Goal: Transaction & Acquisition: Purchase product/service

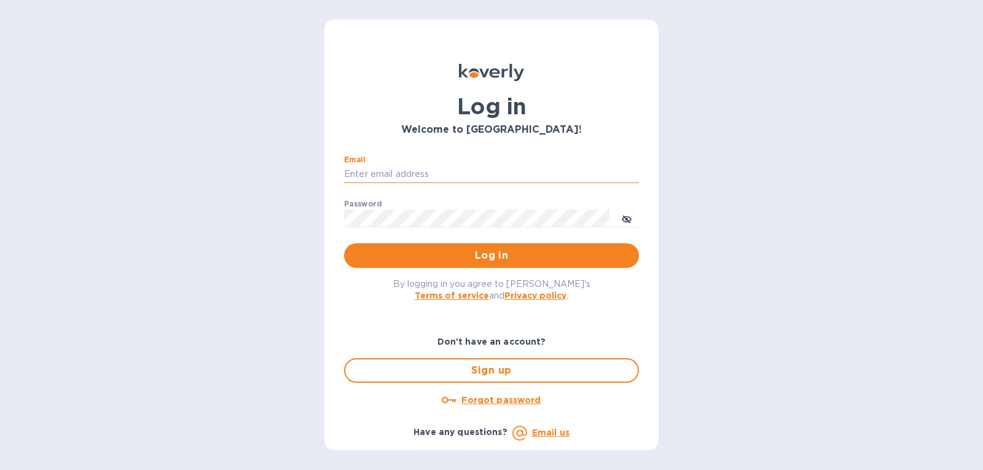
drag, startPoint x: 0, startPoint y: 0, endPoint x: 444, endPoint y: 179, distance: 478.4
click at [444, 179] on input "Email" at bounding box center [491, 174] width 295 height 18
type input "gatewell.corp@gmail.com"
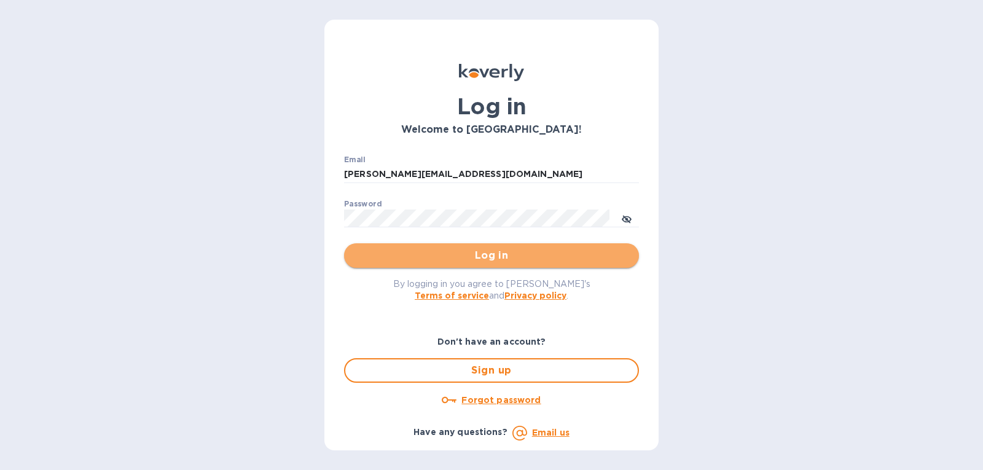
click at [450, 263] on span "Log in" at bounding box center [491, 255] width 275 height 15
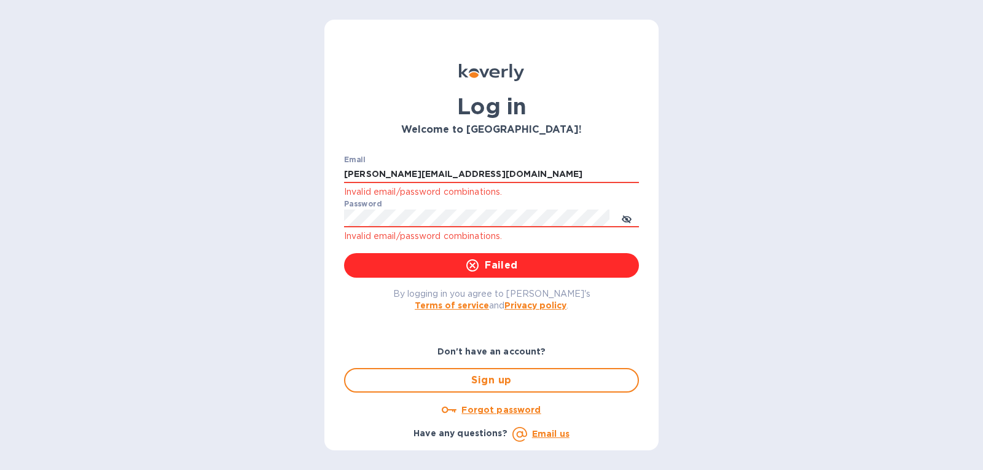
click at [496, 410] on u "Forgot password" at bounding box center [501, 410] width 79 height 10
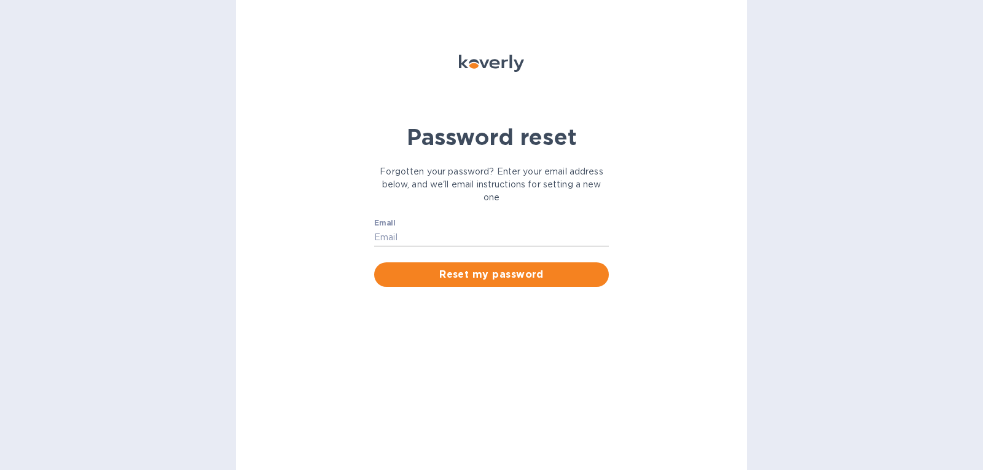
click at [426, 240] on input "Email" at bounding box center [491, 238] width 235 height 18
type input "[PERSON_NAME][EMAIL_ADDRESS][DOMAIN_NAME]"
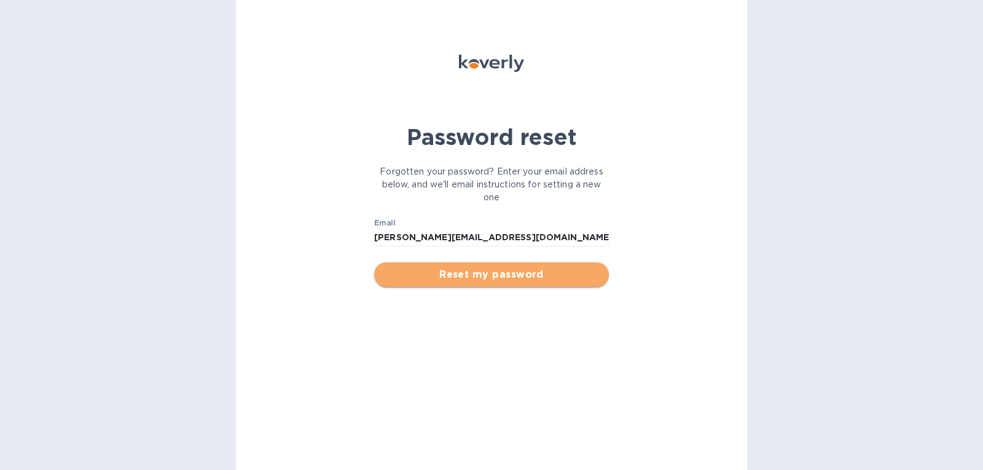
click at [454, 278] on span "Reset my password" at bounding box center [491, 274] width 215 height 15
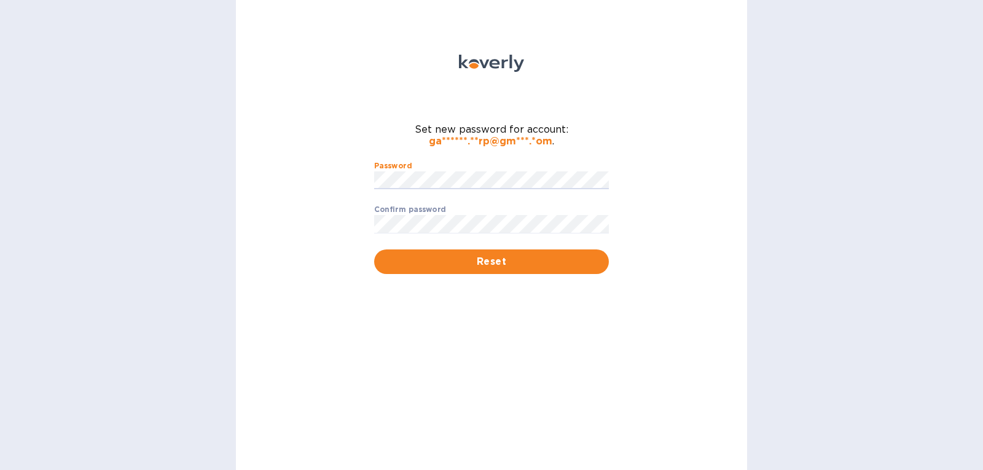
click at [431, 213] on label "Confirm password" at bounding box center [410, 209] width 72 height 7
click at [430, 268] on span "Reset" at bounding box center [491, 261] width 215 height 15
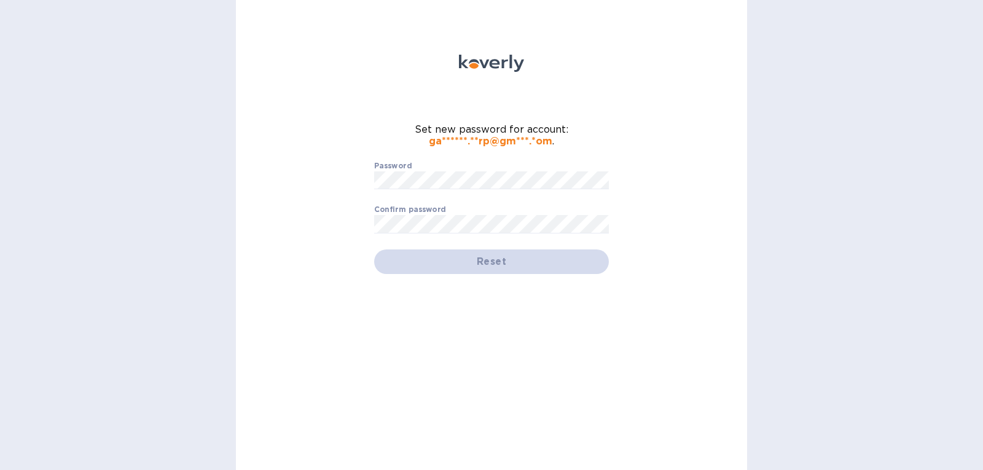
click at [425, 265] on div "Reset" at bounding box center [491, 262] width 235 height 25
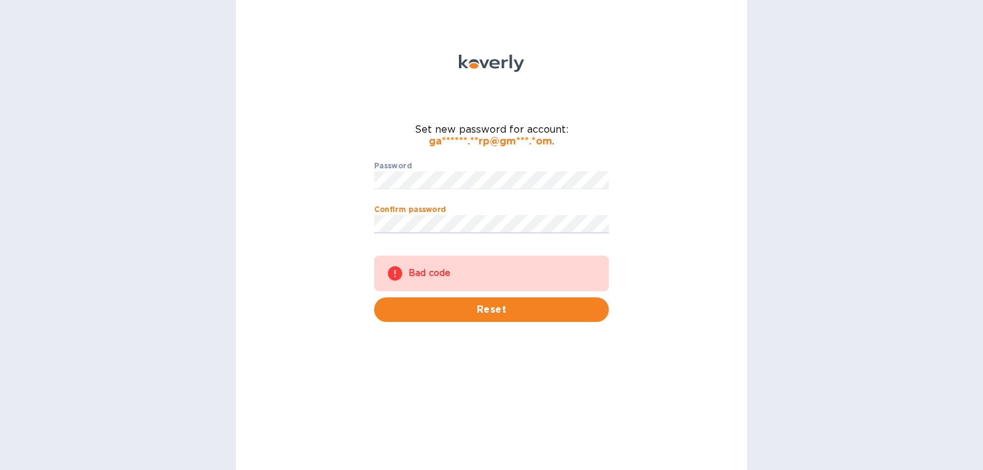
click at [300, 240] on div "Set new password for account: ga******.**rp@gm***.*om . Password ​ Confirm pass…" at bounding box center [491, 235] width 511 height 470
click at [342, 189] on div "Set new password for account: ga******.**rp@gm***.*om . Password ​ Confirm pass…" at bounding box center [491, 235] width 511 height 470
click at [339, 224] on div "Set new password for account: ga******.**rp@gm***.*om . Password ​ Confirm pass…" at bounding box center [491, 235] width 511 height 470
click at [279, 220] on div "Set new password for account: ga******.**rp@gm***.*om . Password ​ Confirm pass…" at bounding box center [491, 235] width 511 height 470
click at [336, 226] on div "Set new password for account: ga******.**rp@gm***.*om . Password ​ Confirm pass…" at bounding box center [491, 235] width 511 height 470
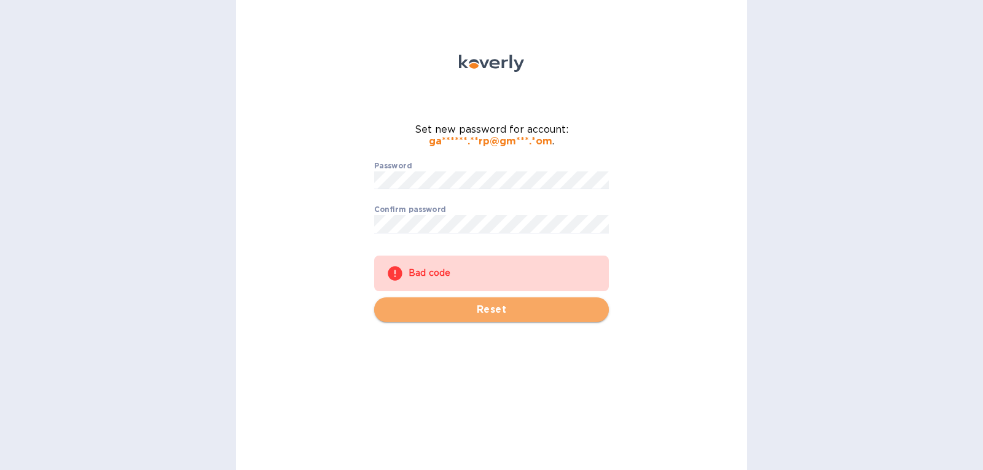
click at [433, 307] on span "Reset" at bounding box center [491, 309] width 215 height 15
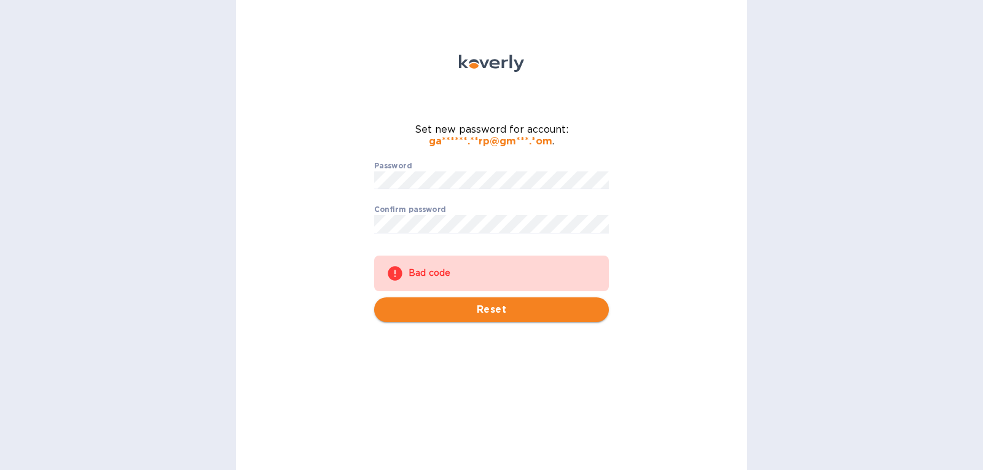
click at [433, 307] on span "Reset" at bounding box center [491, 309] width 215 height 15
click at [331, 192] on div "Set new password for account: ga******.**rp@gm***.*om . Password ​ Confirm pass…" at bounding box center [491, 235] width 511 height 470
click at [438, 269] on div "Bad code" at bounding box center [503, 273] width 188 height 22
click at [396, 272] on icon at bounding box center [395, 273] width 17 height 17
click at [313, 197] on div "Set new password for account: ga******.**rp@gm***.*om . Password ​ Confirm pass…" at bounding box center [491, 235] width 511 height 470
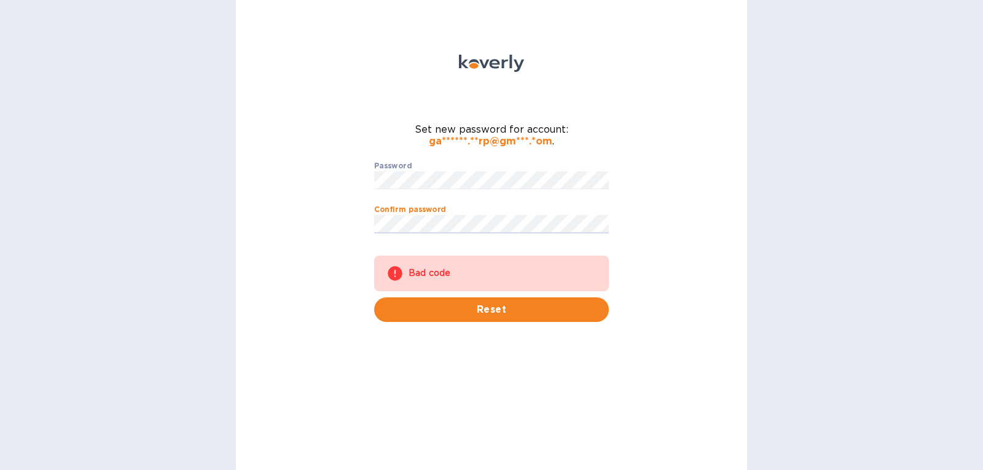
click at [299, 225] on div "Set new password for account: ga******.**rp@gm***.*om . Password ​ Confirm pass…" at bounding box center [491, 235] width 511 height 470
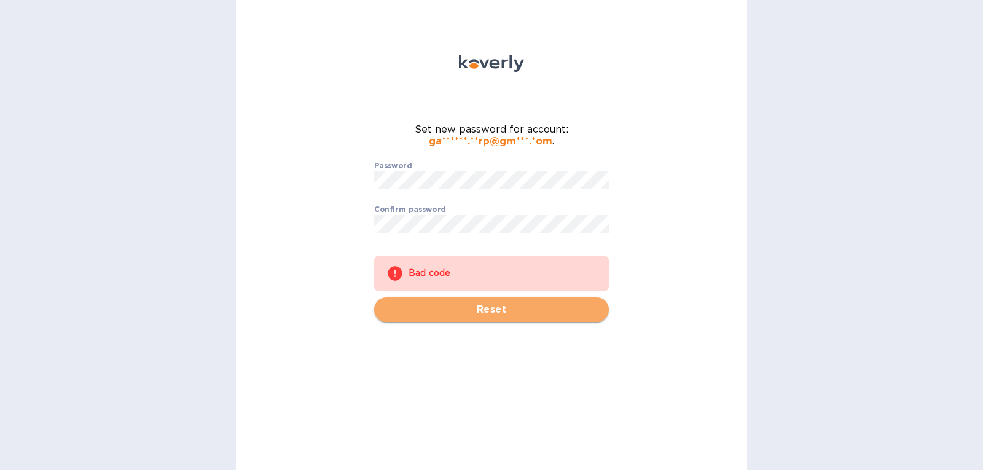
click at [439, 307] on span "Reset" at bounding box center [491, 309] width 215 height 15
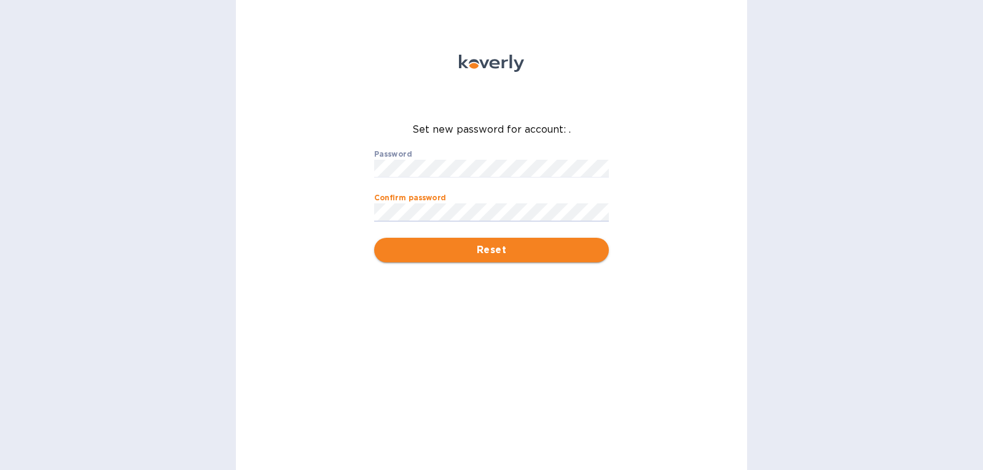
click at [439, 260] on button "Reset" at bounding box center [491, 250] width 235 height 25
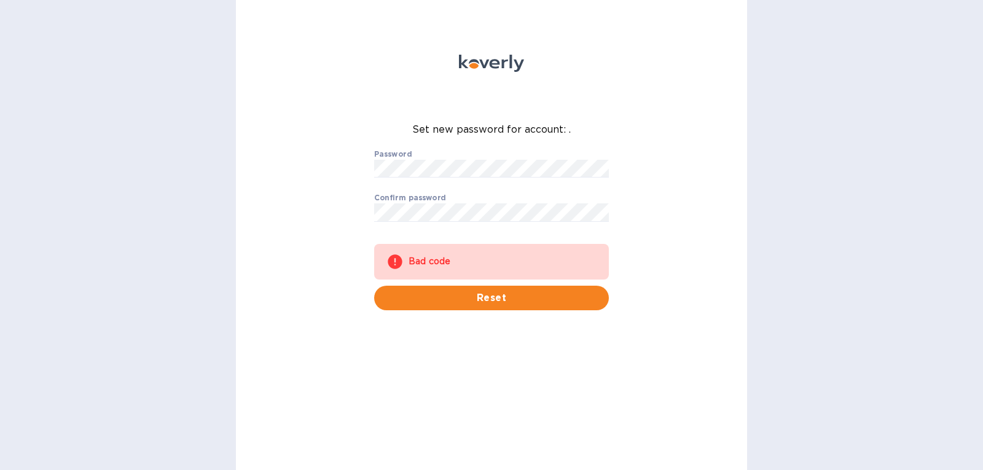
click at [407, 261] on div "Bad code" at bounding box center [491, 262] width 235 height 36
click at [396, 261] on icon at bounding box center [395, 261] width 17 height 17
click at [471, 197] on div "Confirm password ​" at bounding box center [491, 216] width 235 height 44
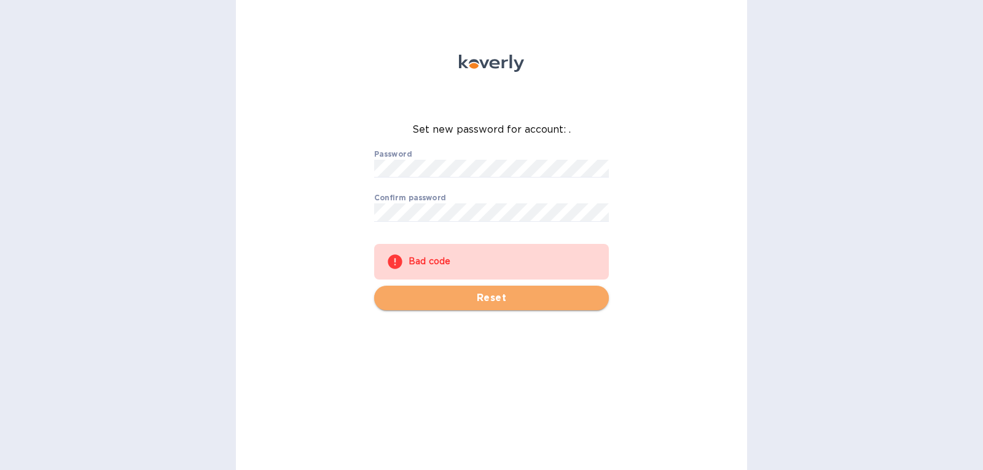
click at [461, 297] on span "Reset" at bounding box center [491, 298] width 215 height 15
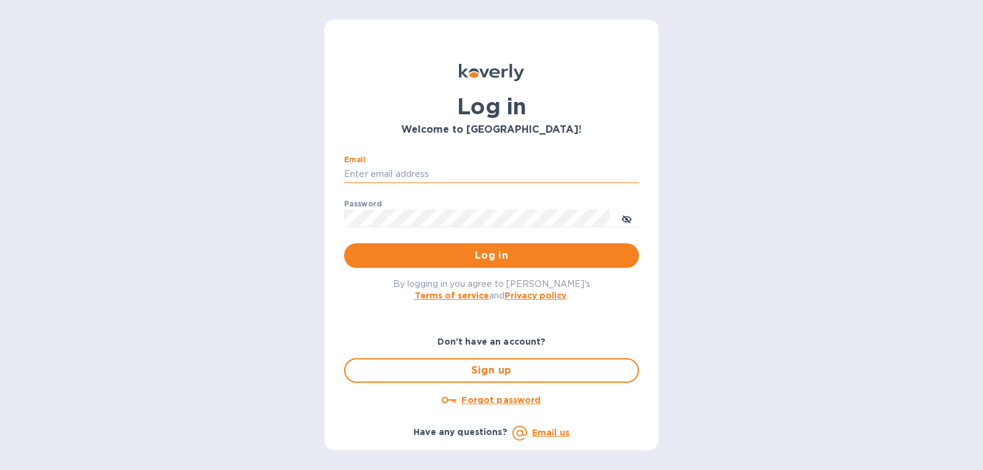
click at [460, 172] on input "Email" at bounding box center [491, 174] width 295 height 18
click at [610, 314] on div "Don't have an account? Sign up Forgot password Have any questions? Email us" at bounding box center [491, 381] width 315 height 140
click at [525, 399] on u "Forgot password" at bounding box center [501, 400] width 79 height 10
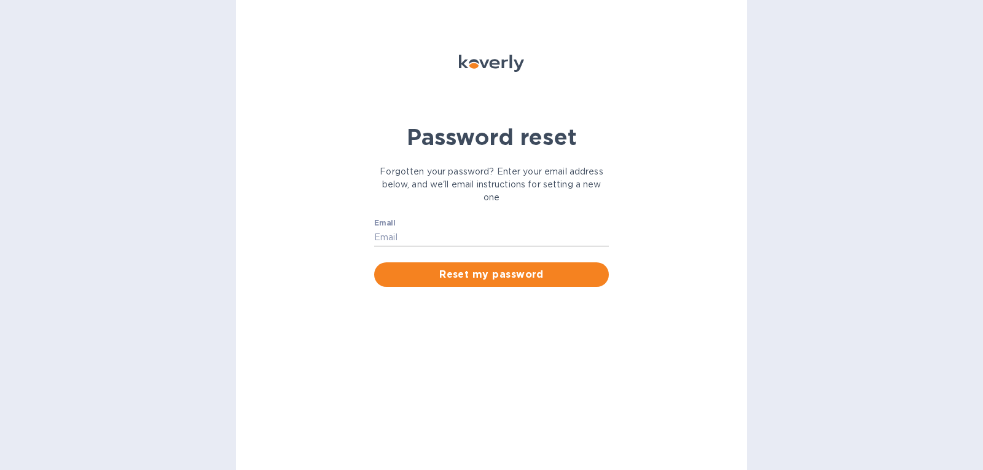
click at [431, 235] on input "Email" at bounding box center [491, 238] width 235 height 18
type input "gatewell.corp@gmail.com"
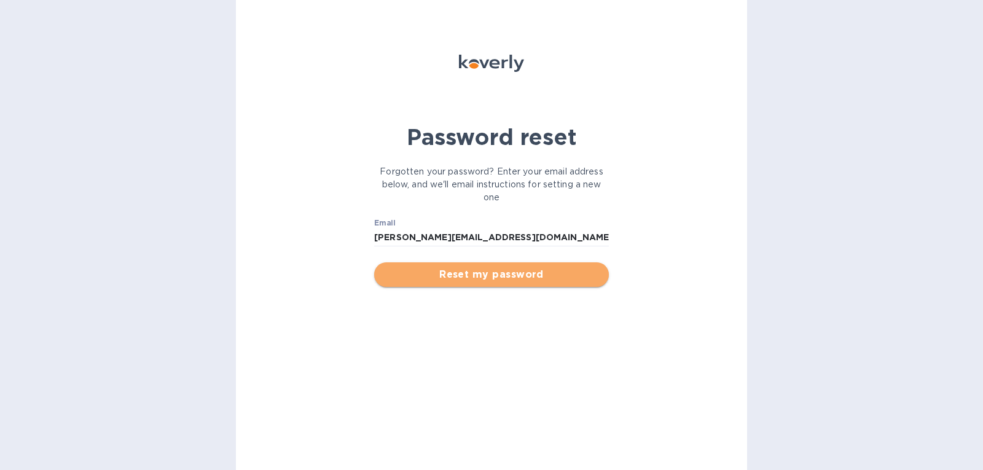
click at [484, 269] on span "Reset my password" at bounding box center [491, 274] width 215 height 15
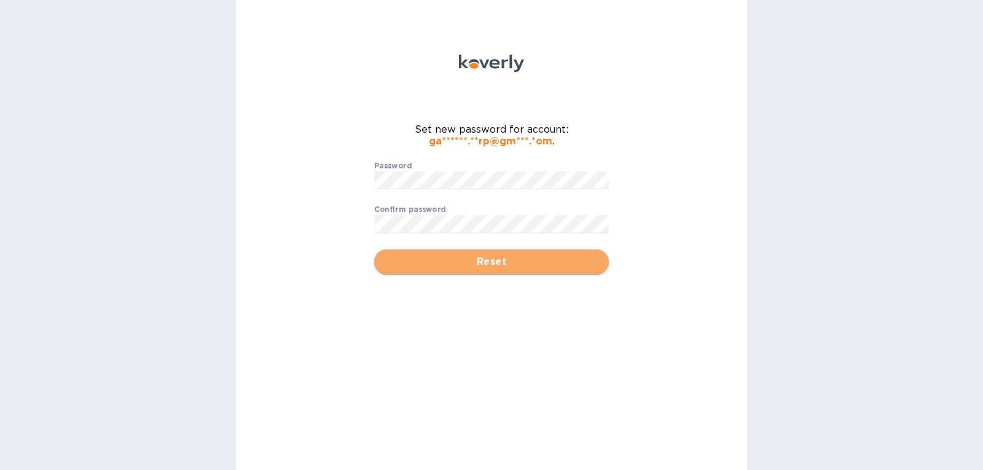
click at [442, 261] on span "Reset" at bounding box center [491, 261] width 215 height 15
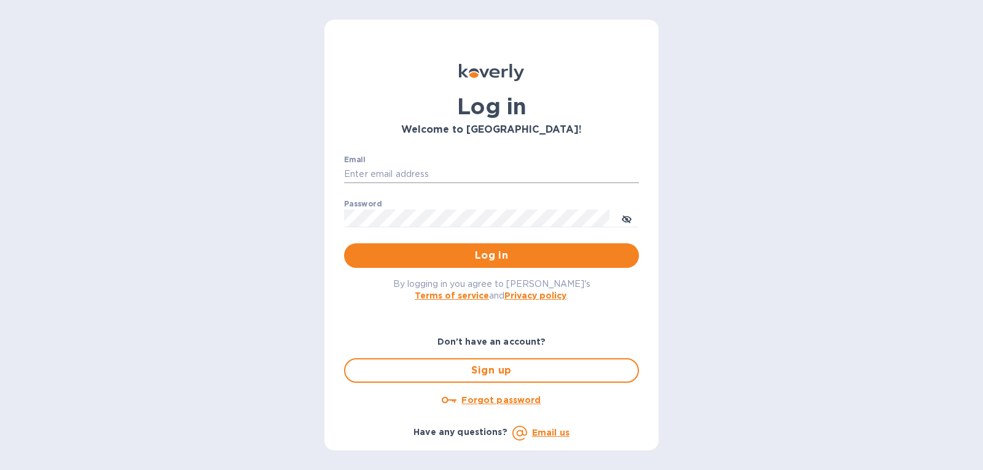
click at [485, 169] on input "Email" at bounding box center [491, 174] width 295 height 18
type input "[PERSON_NAME][EMAIL_ADDRESS][DOMAIN_NAME]"
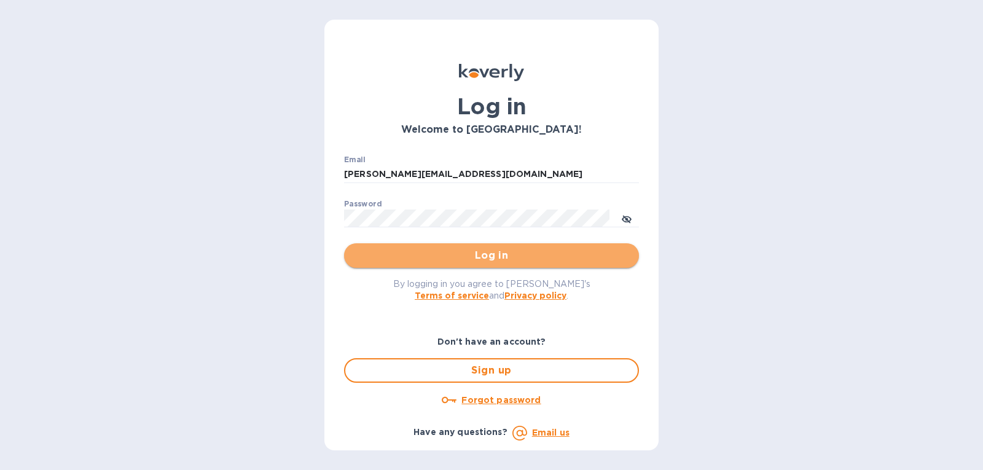
click at [471, 250] on span "Log in" at bounding box center [491, 255] width 275 height 15
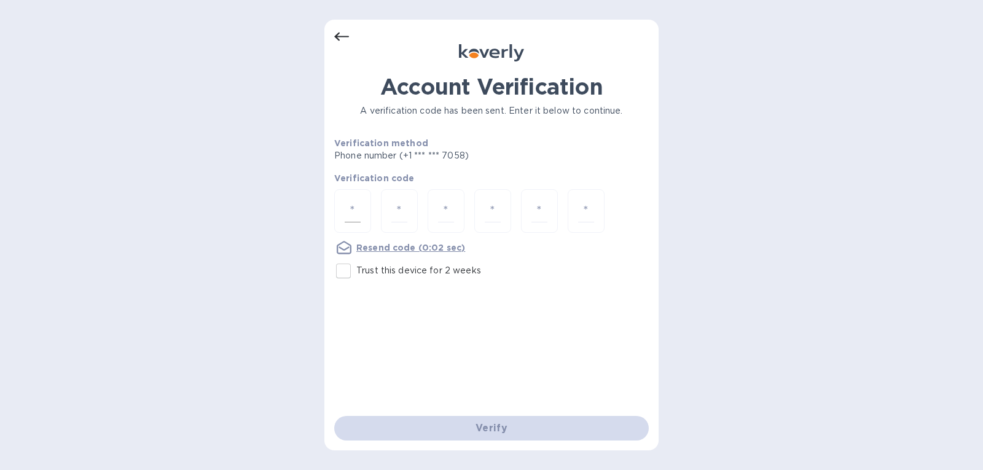
click at [350, 194] on div at bounding box center [352, 211] width 37 height 44
type input "5"
type input "8"
type input "4"
type input "9"
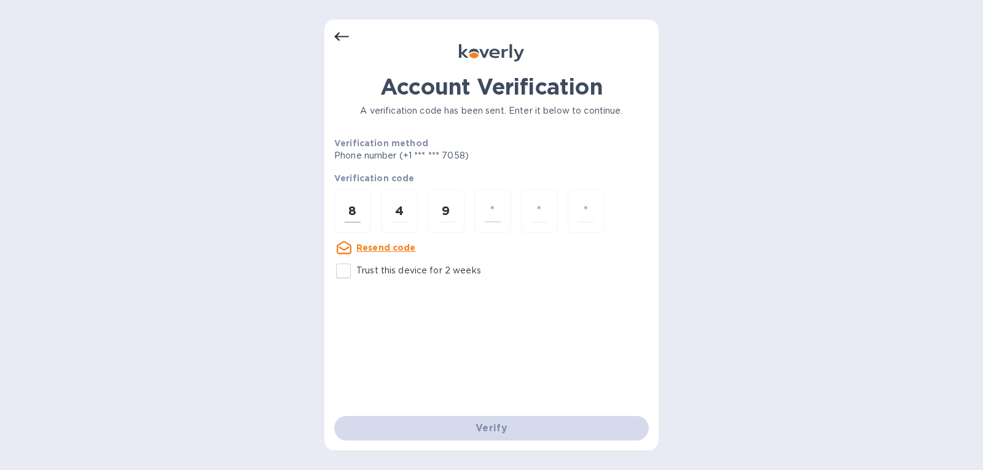
type input "3"
type input "5"
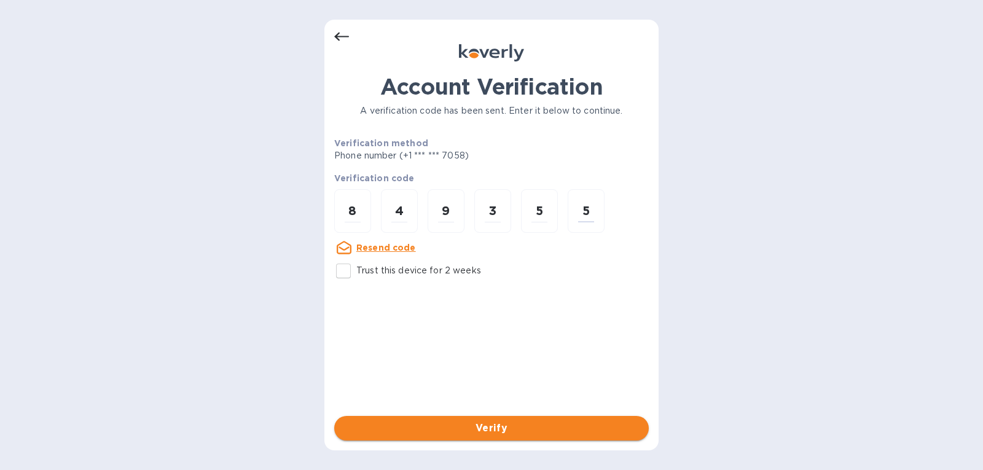
type input "5"
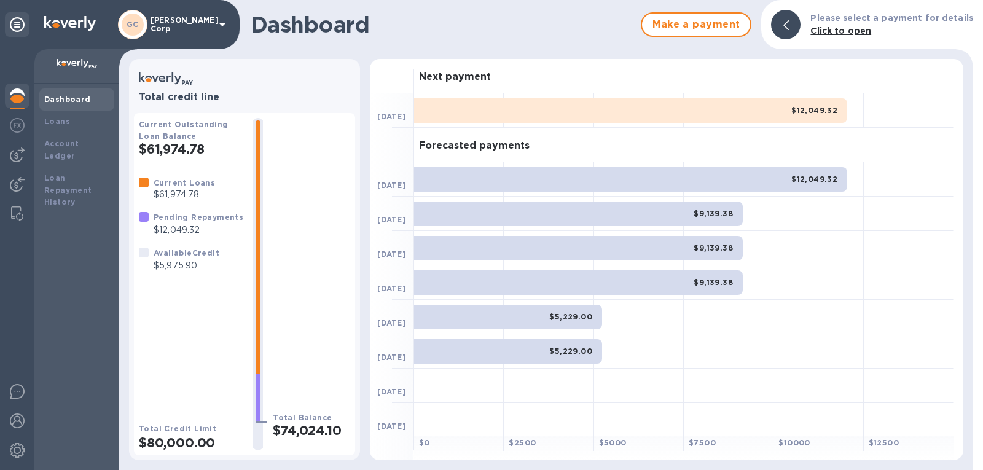
click at [170, 265] on p "$5,975.90" at bounding box center [187, 265] width 66 height 13
drag, startPoint x: 253, startPoint y: 345, endPoint x: 258, endPoint y: 426, distance: 80.7
click at [258, 426] on div at bounding box center [257, 284] width 29 height 332
click at [253, 437] on div at bounding box center [258, 284] width 10 height 328
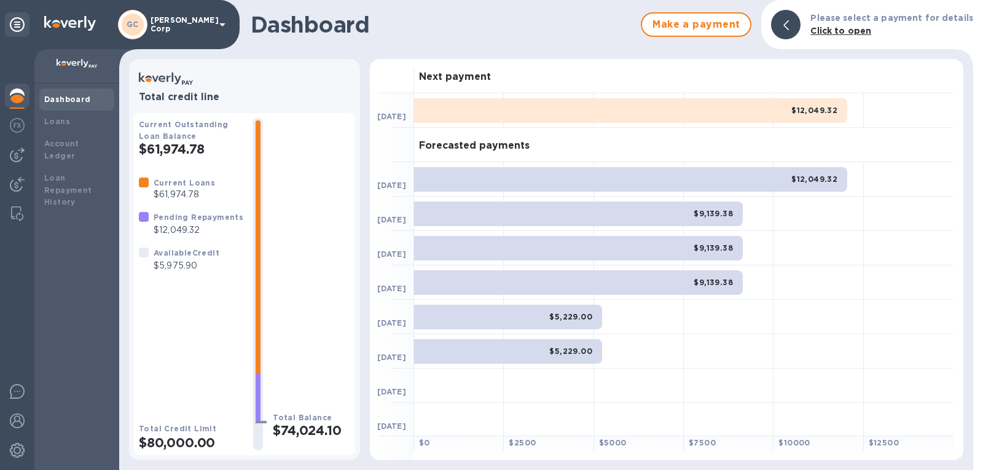
click at [246, 373] on div at bounding box center [257, 284] width 29 height 332
click at [256, 364] on div at bounding box center [258, 247] width 5 height 254
click at [91, 91] on div "Dashboard" at bounding box center [76, 99] width 75 height 22
click at [720, 24] on span "Make a payment" at bounding box center [696, 24] width 88 height 15
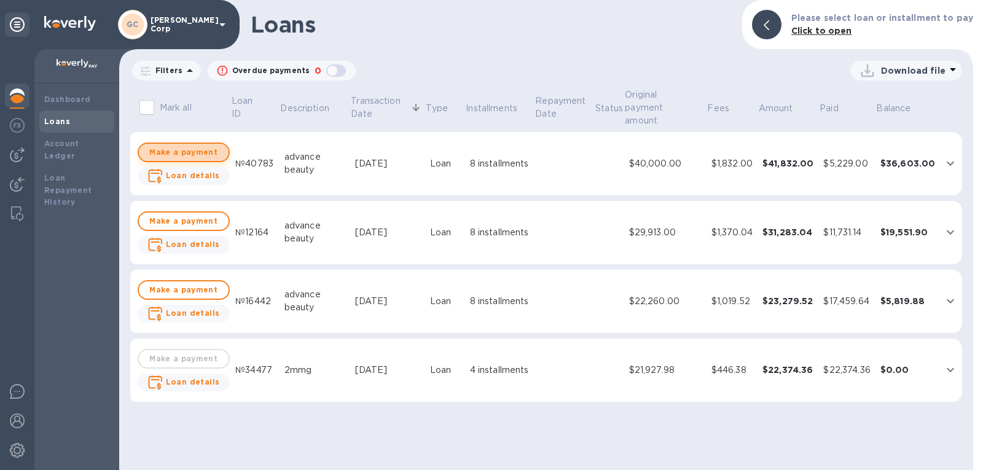
click at [196, 154] on span "Make a payment" at bounding box center [184, 152] width 70 height 15
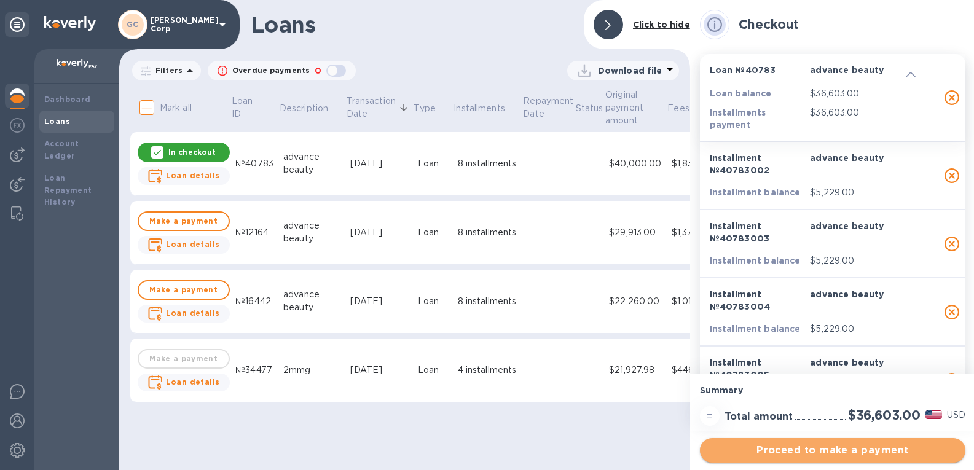
click at [840, 451] on span "Proceed to make a payment" at bounding box center [833, 450] width 246 height 15
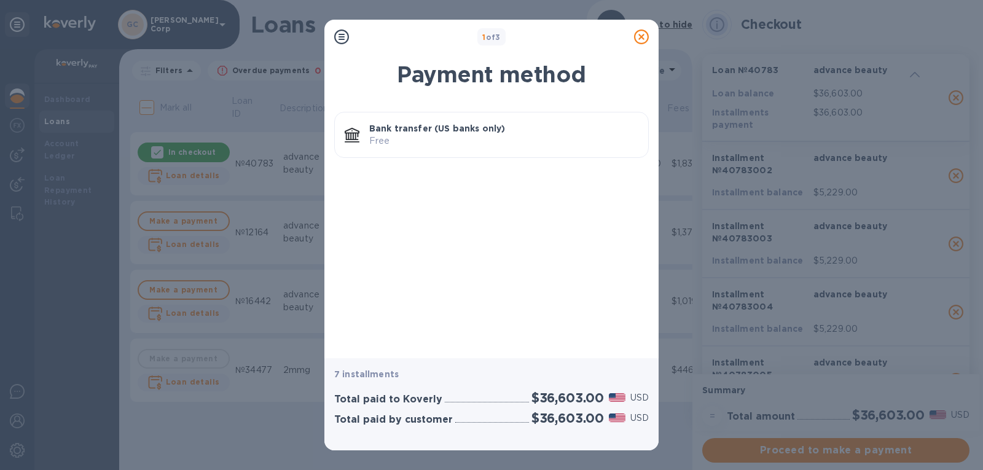
click at [426, 148] on div "Bank transfer (US banks only) Free" at bounding box center [503, 134] width 279 height 35
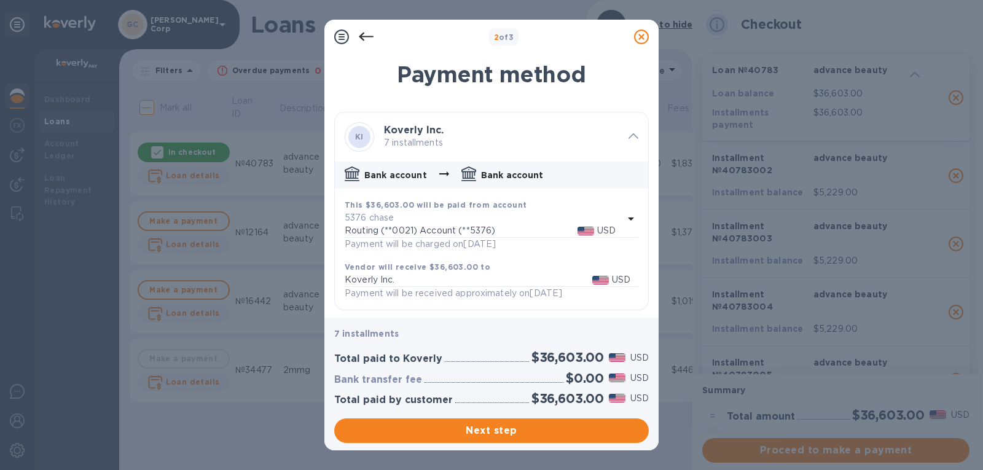
click at [639, 40] on icon at bounding box center [641, 36] width 15 height 15
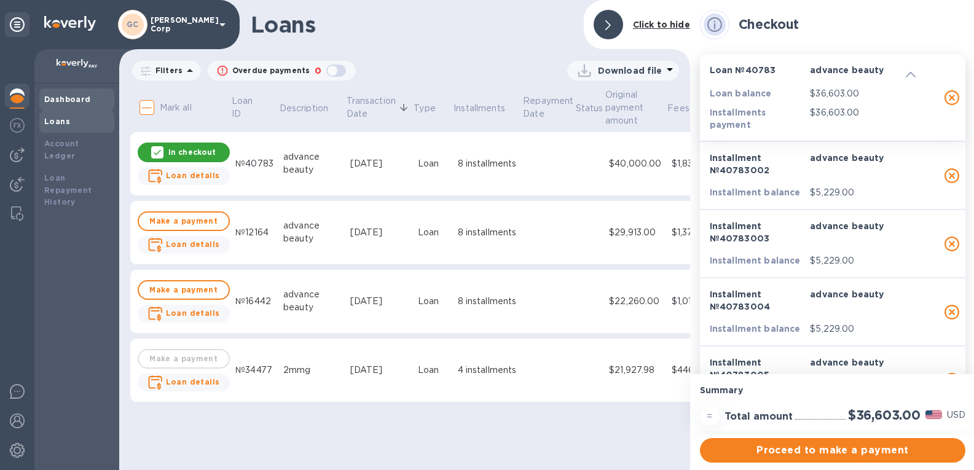
click at [79, 97] on b "Dashboard" at bounding box center [67, 99] width 47 height 9
